Goal: Transaction & Acquisition: Purchase product/service

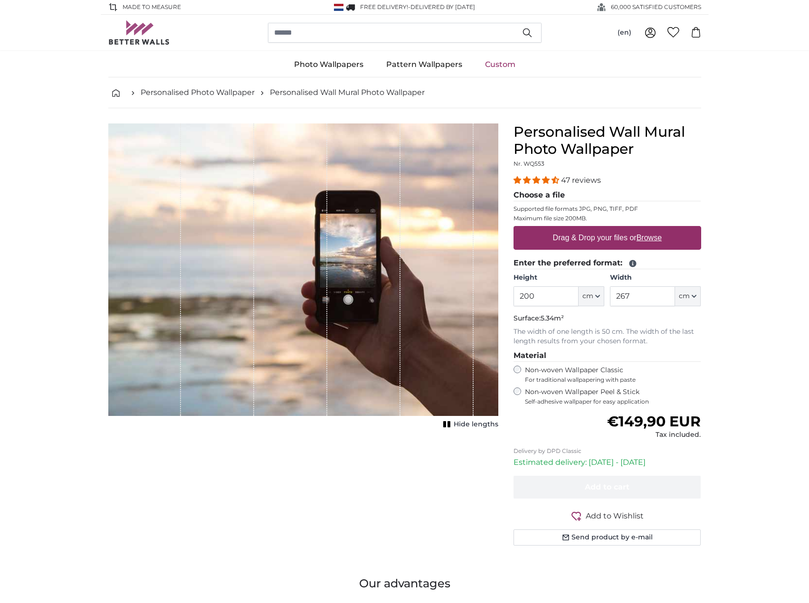
click at [554, 238] on label "Drag & Drop your files or Browse" at bounding box center [607, 238] width 116 height 19
click at [554, 229] on input "Drag & Drop your files or Browse" at bounding box center [608, 227] width 188 height 3
type input "**********"
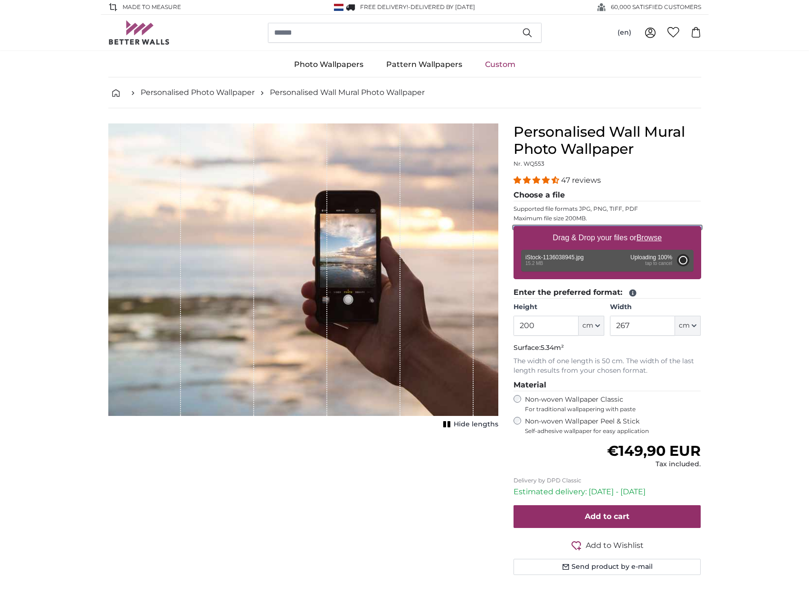
type input "300"
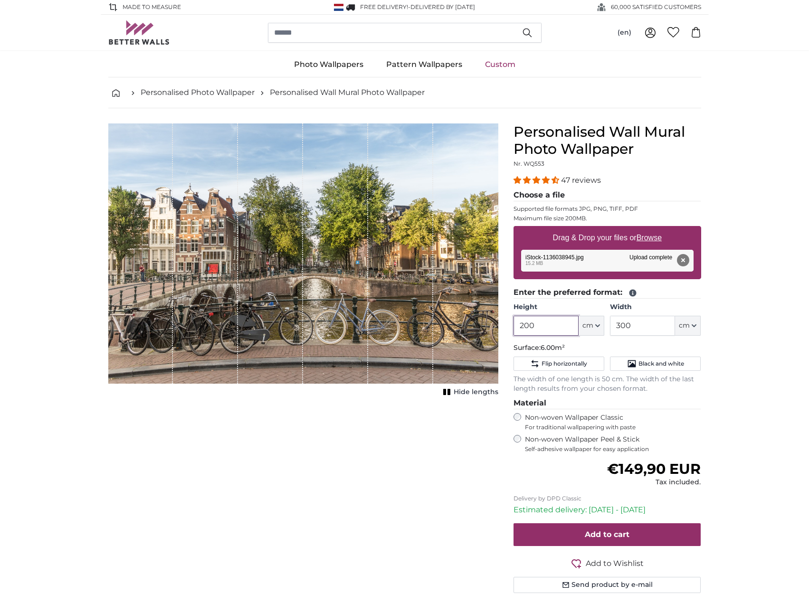
click at [540, 324] on input "200" at bounding box center [546, 326] width 65 height 20
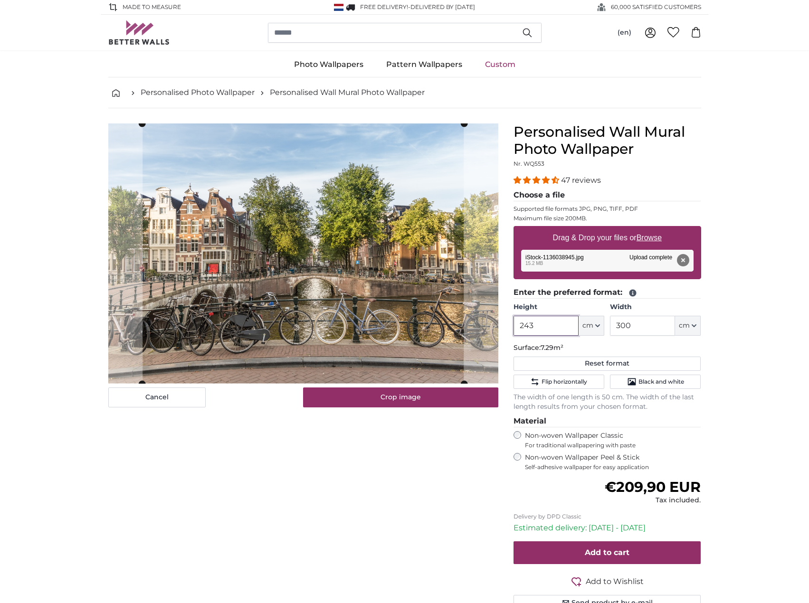
type input "243"
click at [657, 324] on input "300" at bounding box center [642, 326] width 65 height 20
type input "3"
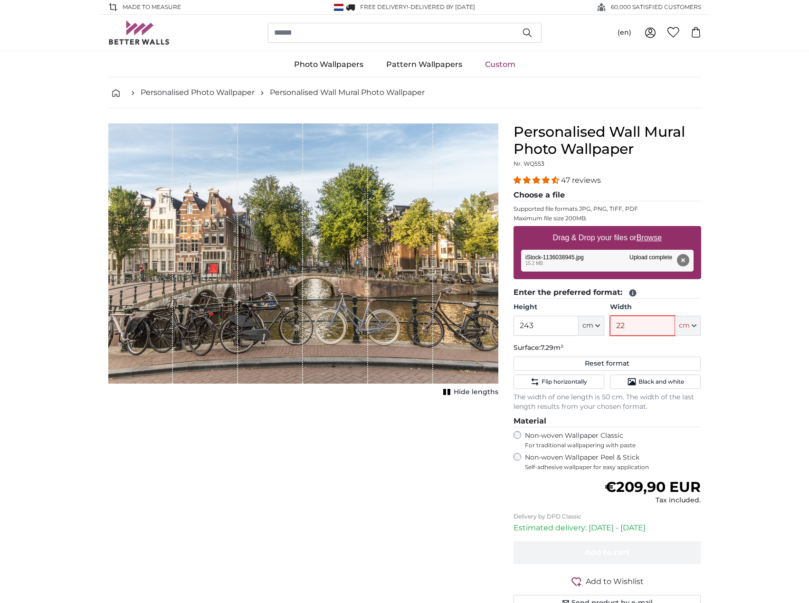
type input "221"
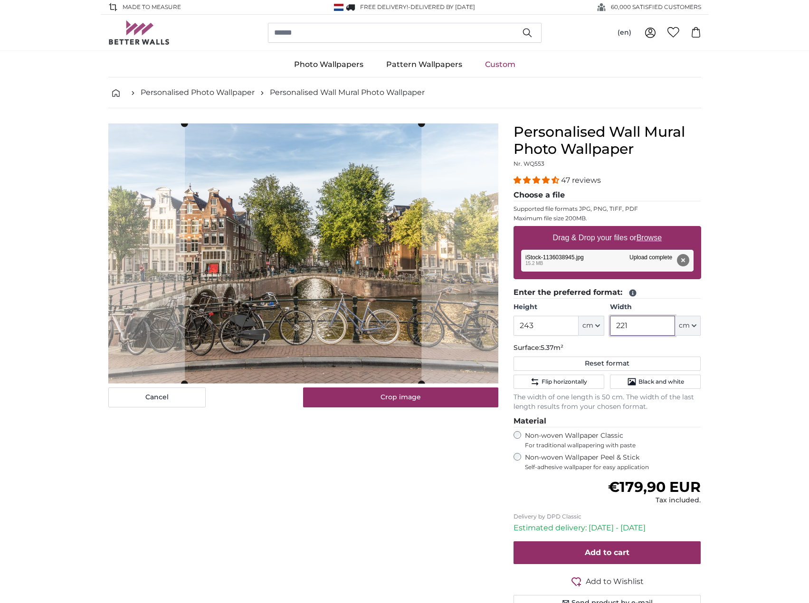
type input "221"
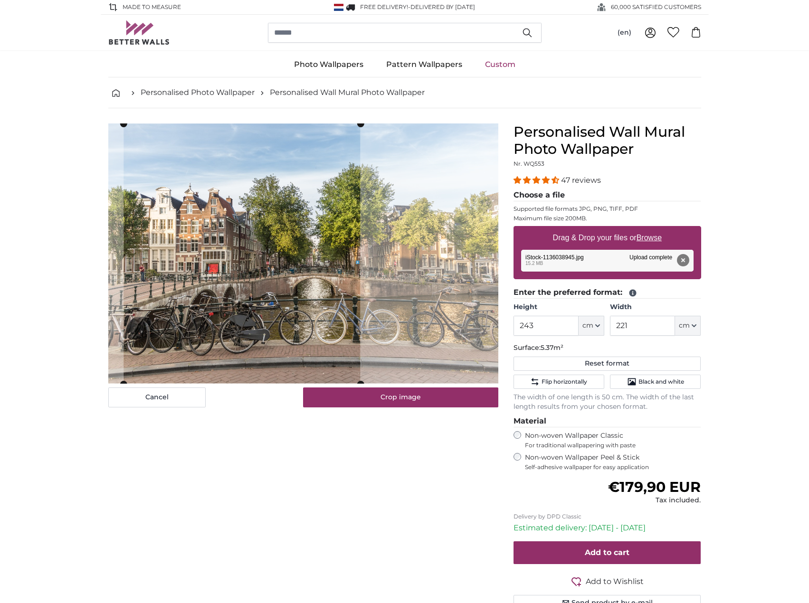
click at [286, 308] on cropper-handle at bounding box center [242, 254] width 237 height 260
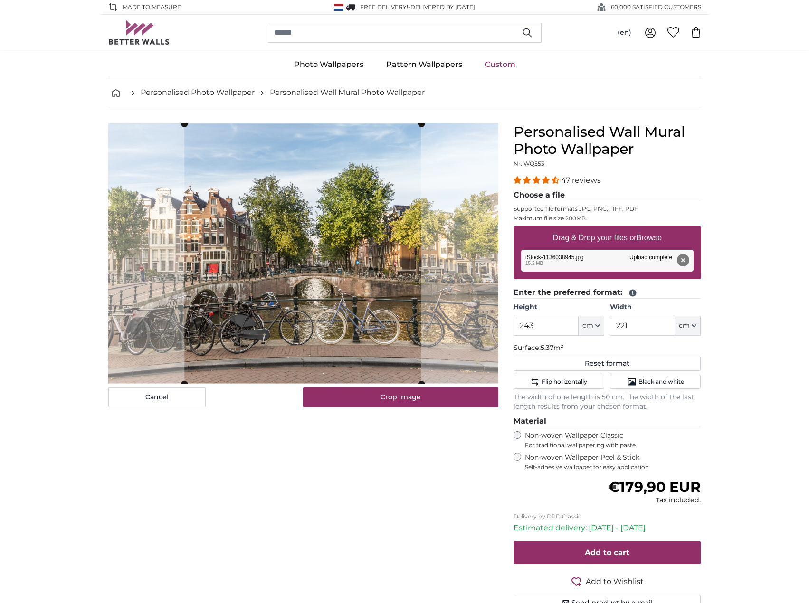
click at [315, 306] on cropper-handle at bounding box center [302, 254] width 237 height 260
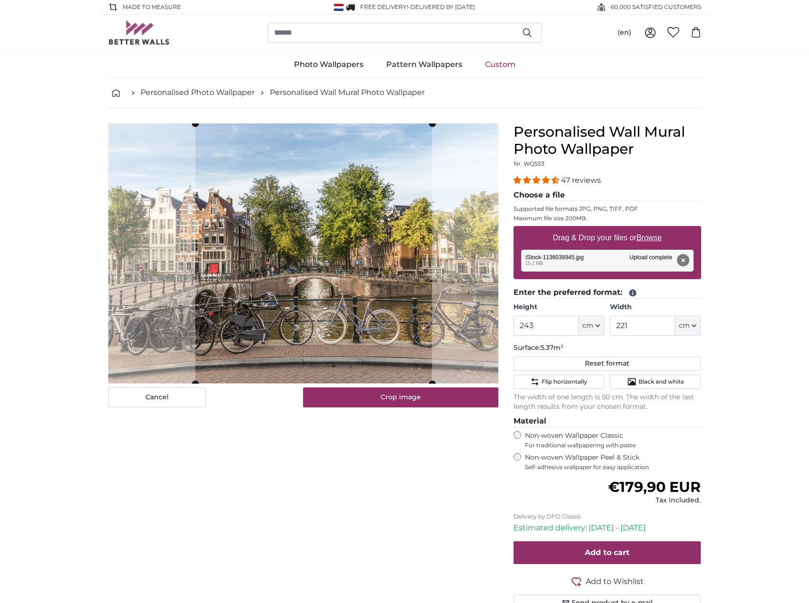
click at [321, 293] on cropper-handle at bounding box center [313, 254] width 237 height 260
click at [304, 290] on cropper-handle at bounding box center [318, 254] width 237 height 260
click at [345, 305] on cropper-handle at bounding box center [319, 254] width 237 height 260
click at [327, 300] on cropper-handle at bounding box center [313, 254] width 237 height 260
click at [392, 249] on cropper-handle at bounding box center [316, 254] width 237 height 260
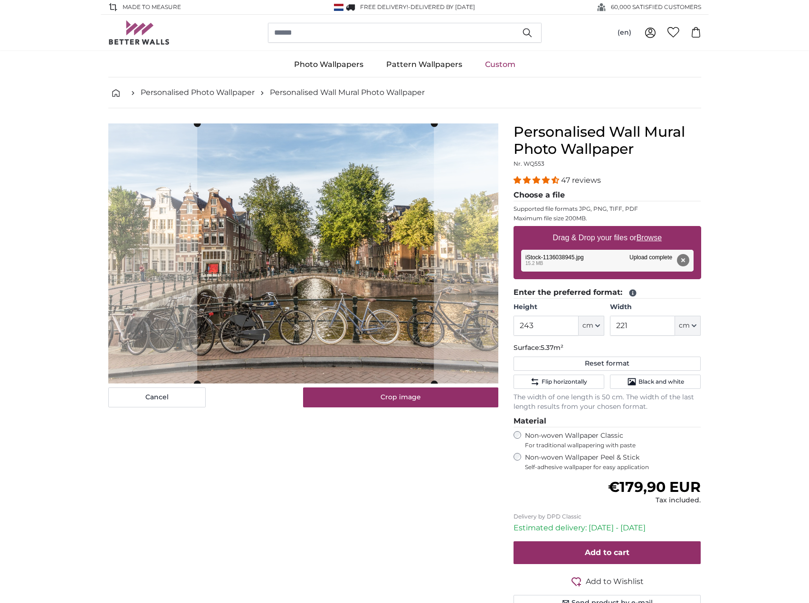
click at [378, 317] on cropper-handle at bounding box center [315, 254] width 237 height 260
click at [410, 485] on div "Cancel Crop image Hide lengths" at bounding box center [303, 379] width 405 height 511
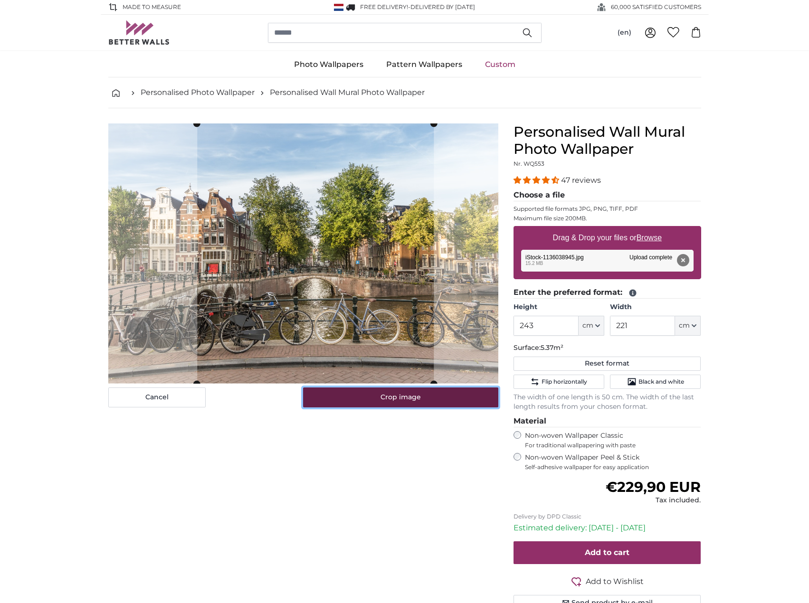
click at [407, 394] on button "Crop image" at bounding box center [400, 398] width 195 height 20
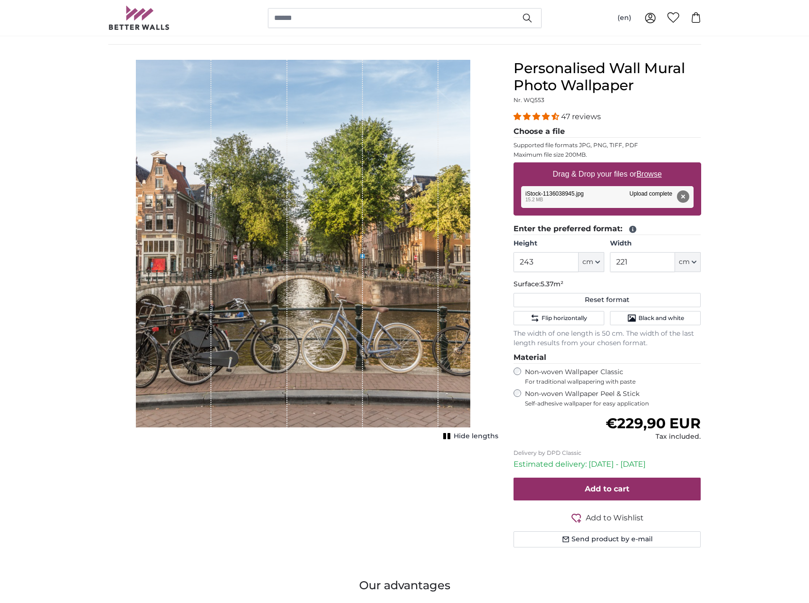
scroll to position [143, 0]
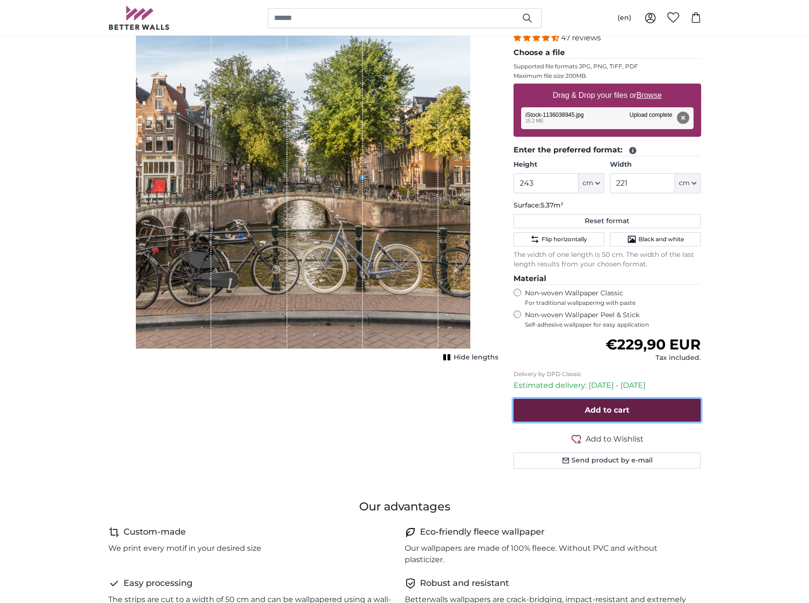
click at [583, 409] on button "Add to cart" at bounding box center [608, 410] width 188 height 23
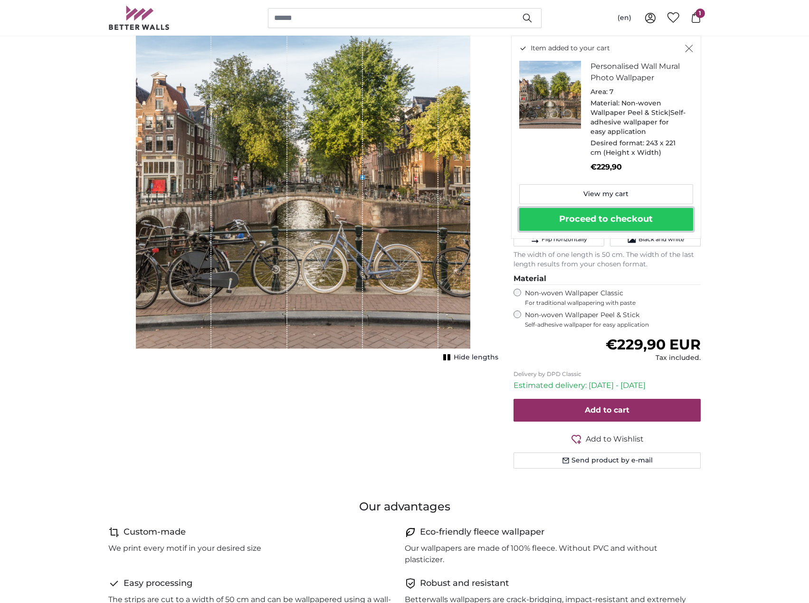
click at [596, 219] on button "Proceed to checkout" at bounding box center [606, 219] width 174 height 23
